Goal: Task Accomplishment & Management: Complete application form

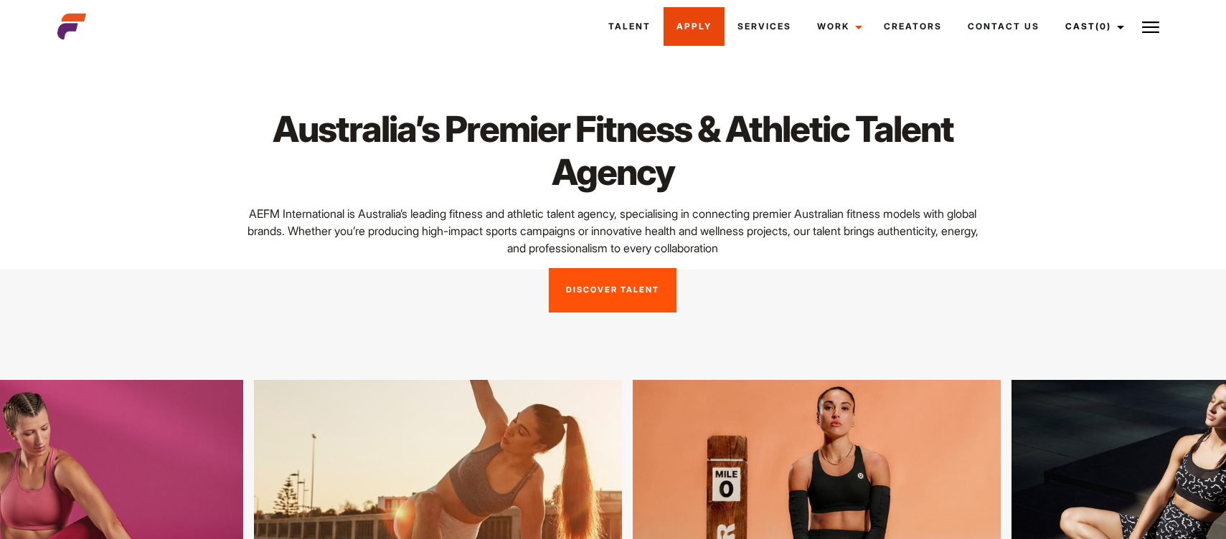
click at [692, 19] on link "Apply" at bounding box center [694, 26] width 61 height 39
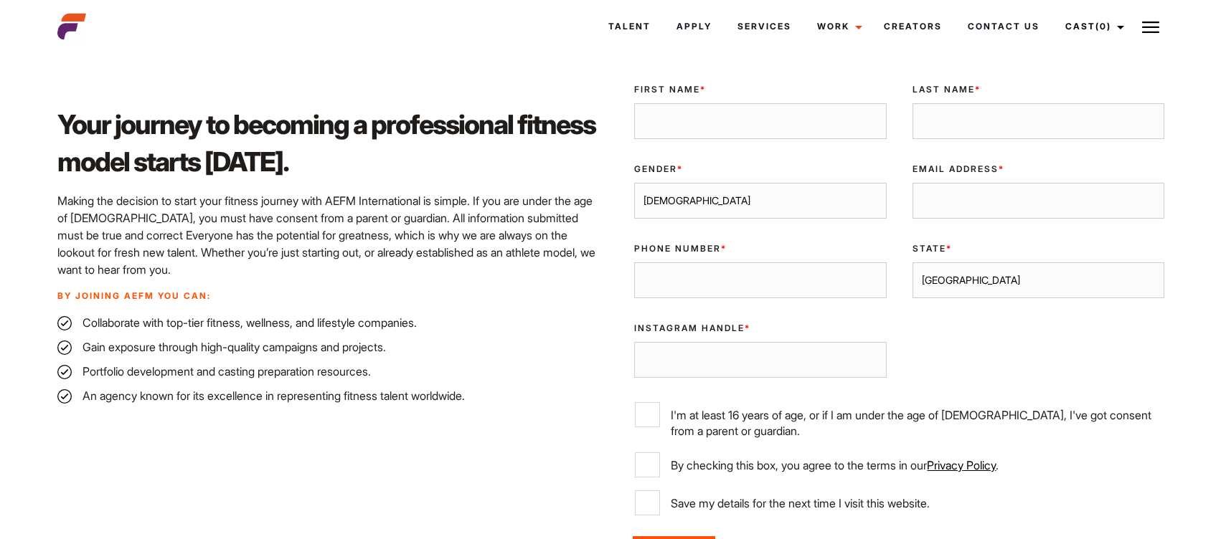
scroll to position [375, 0]
